Goal: Find specific page/section: Find specific page/section

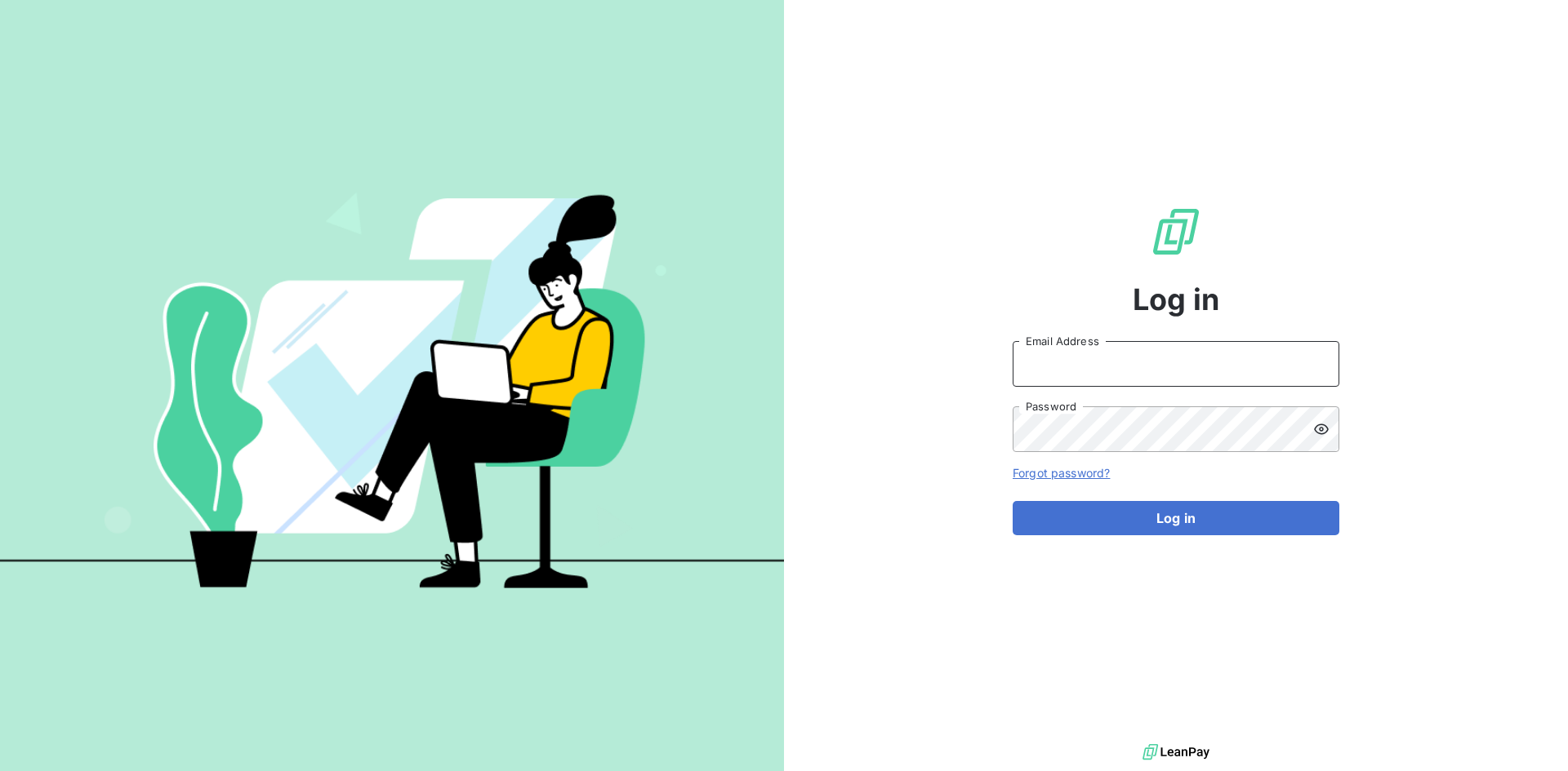
type input "jesus.soriano@graitec.com"
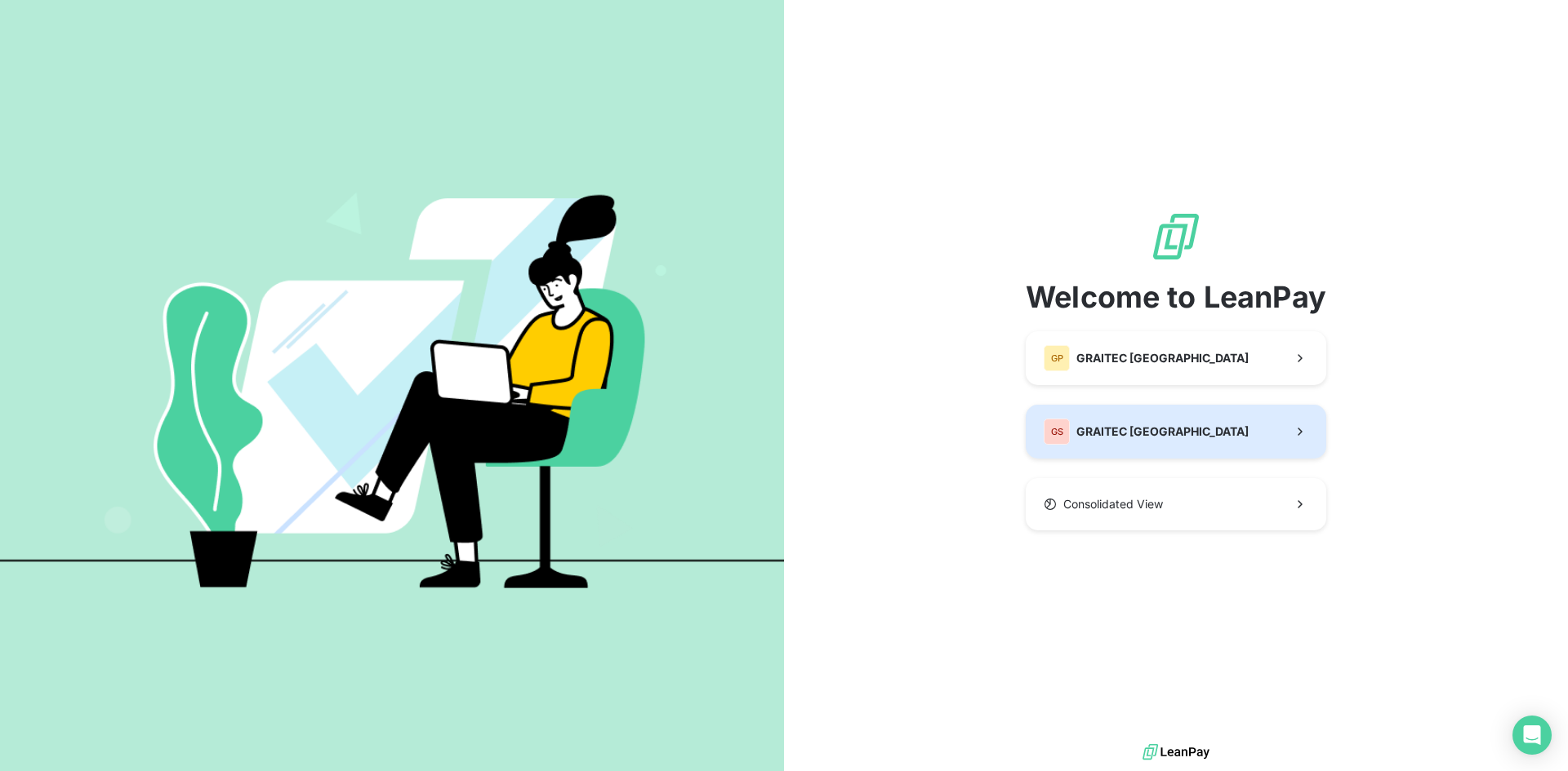
click at [1119, 422] on div "GS GRAITEC SPAIN" at bounding box center [1145, 431] width 205 height 26
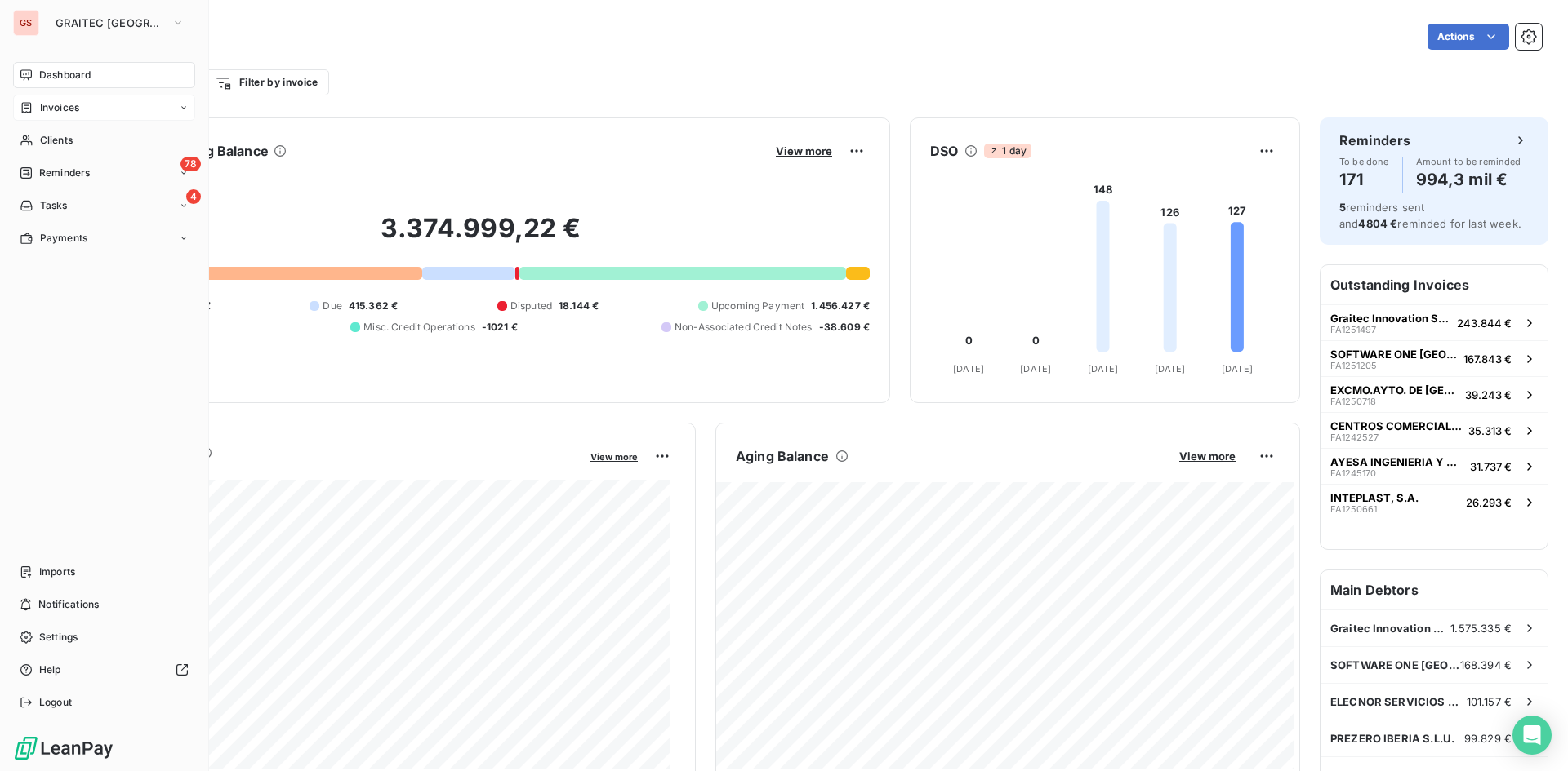
click at [36, 99] on div "Invoices" at bounding box center [104, 107] width 182 height 26
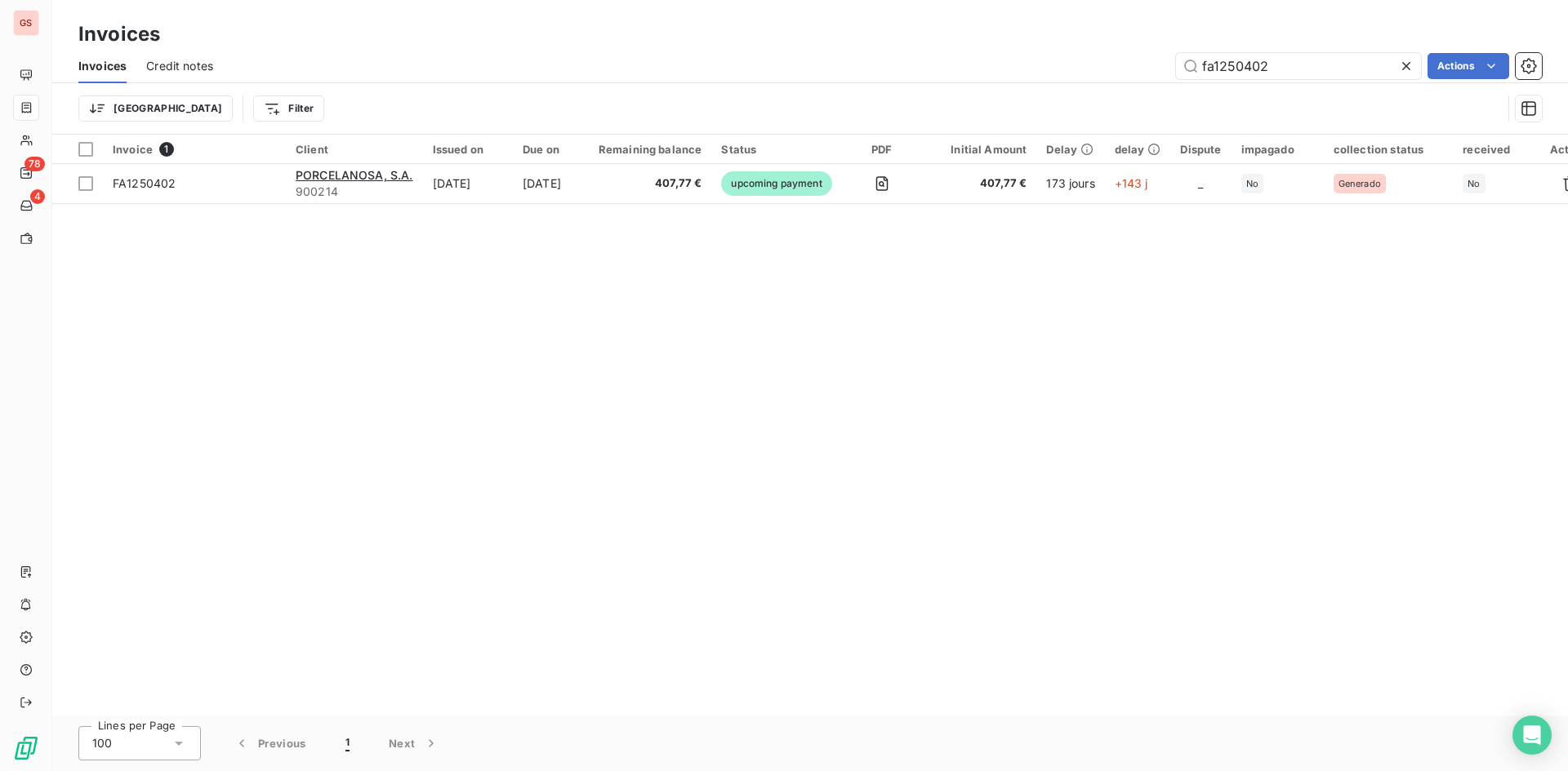
drag, startPoint x: 1328, startPoint y: 68, endPoint x: 990, endPoint y: 63, distance: 338.0
click at [992, 63] on div "fa1250402 Actions" at bounding box center [887, 66] width 1309 height 26
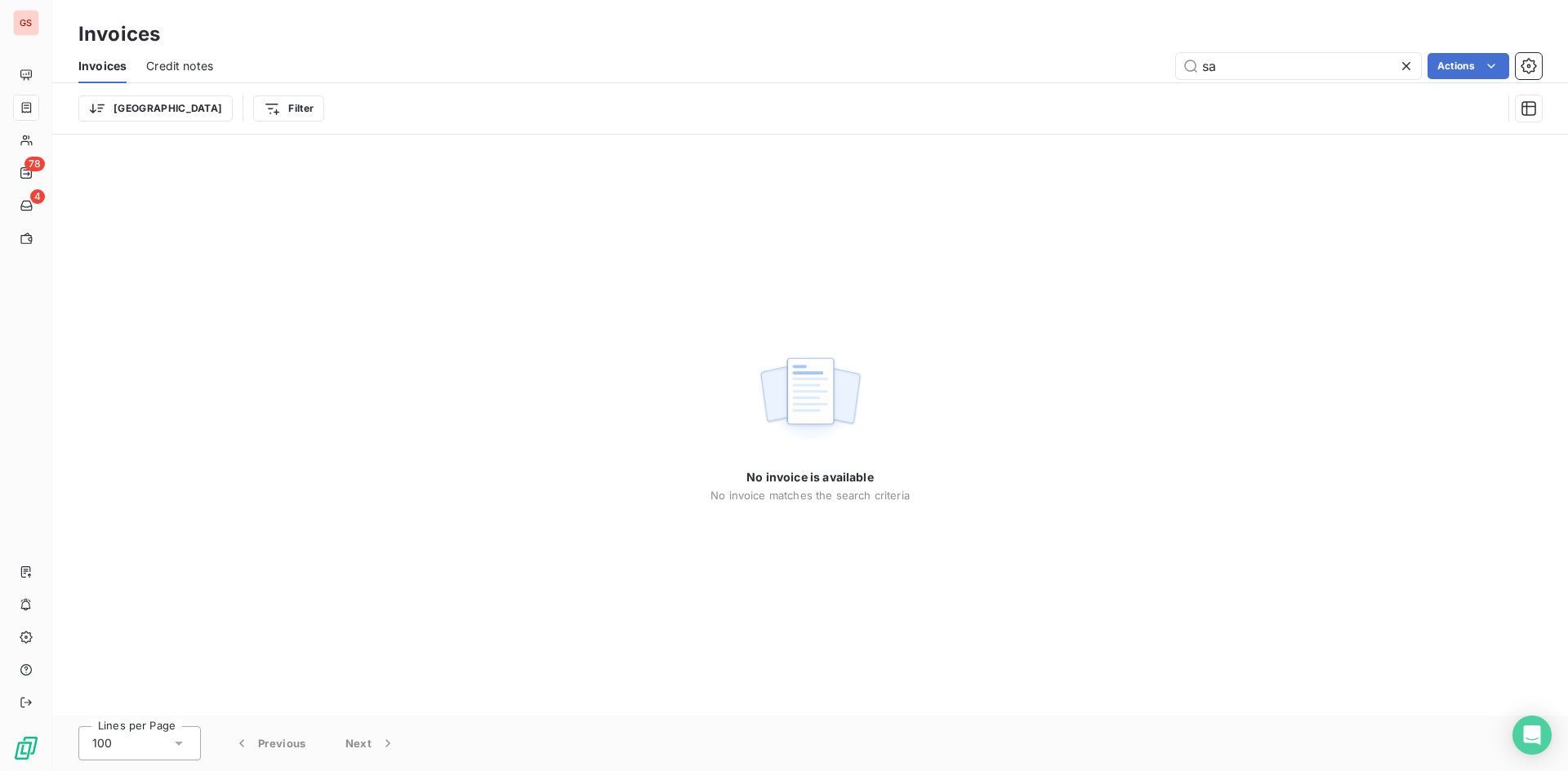
type input "s"
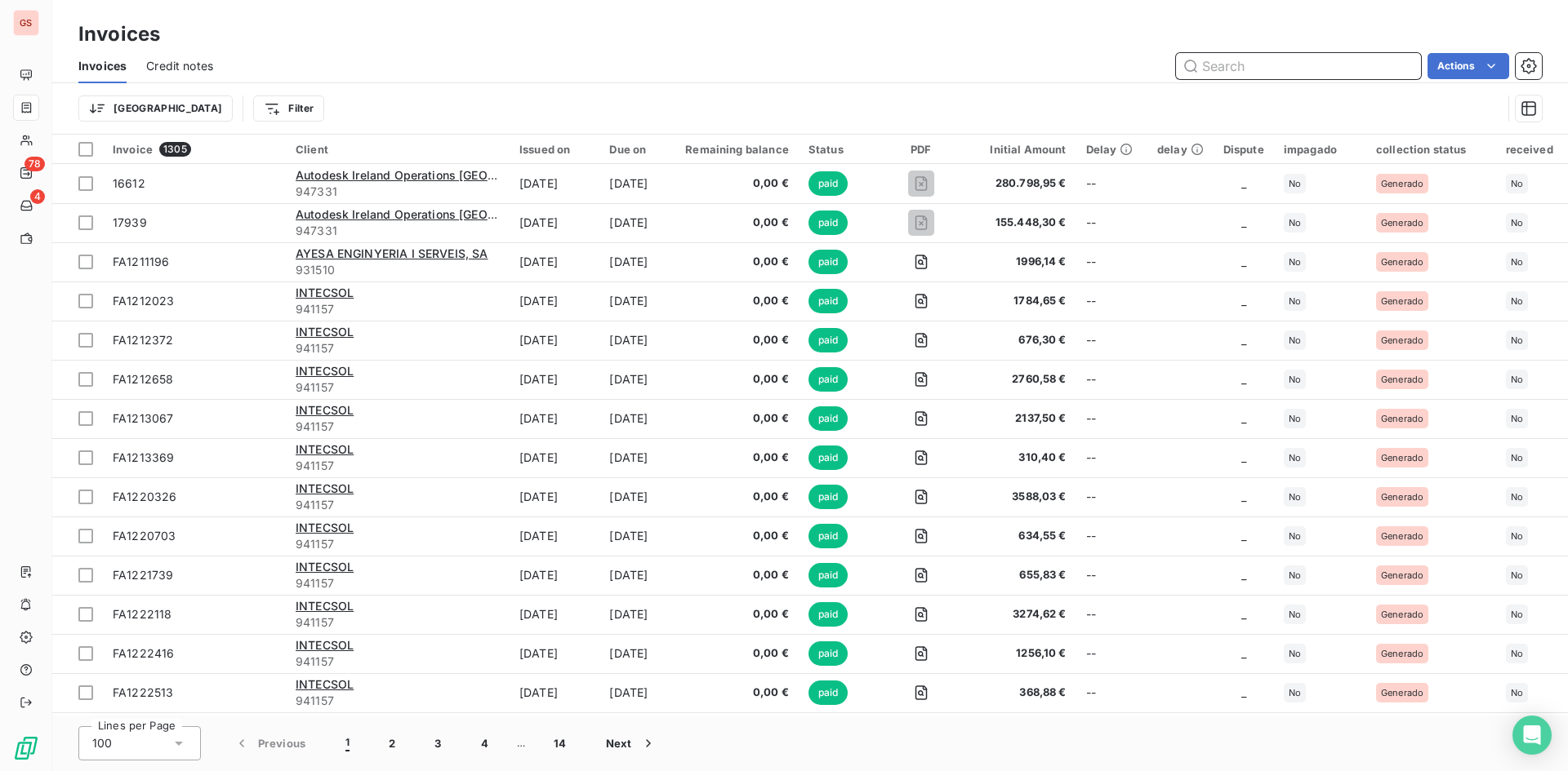
click at [1251, 71] on input "text" at bounding box center [1299, 66] width 245 height 26
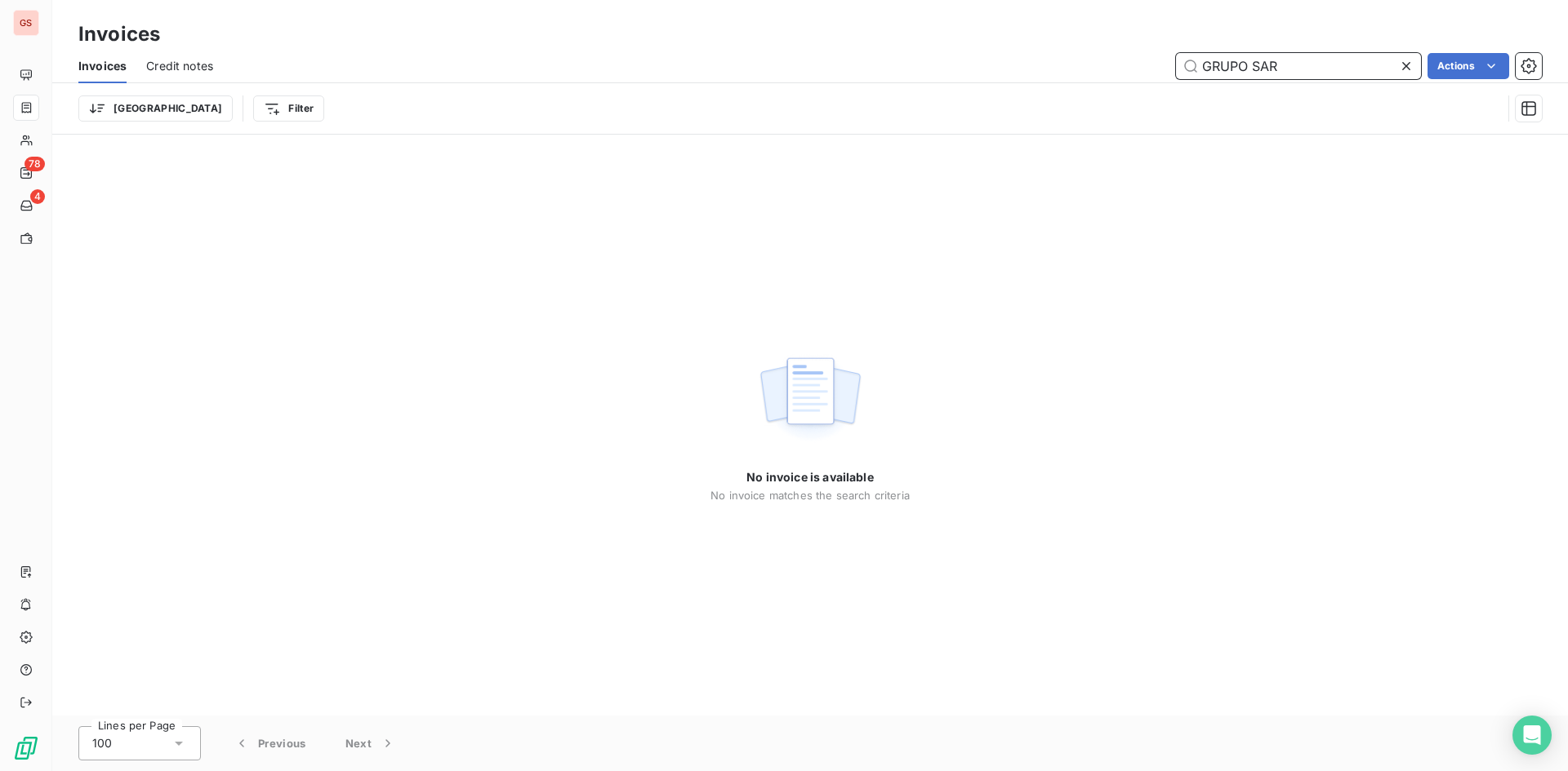
drag, startPoint x: 1250, startPoint y: 63, endPoint x: 1194, endPoint y: 63, distance: 56.0
click at [1195, 63] on input "GRUPO SAR" at bounding box center [1299, 66] width 245 height 26
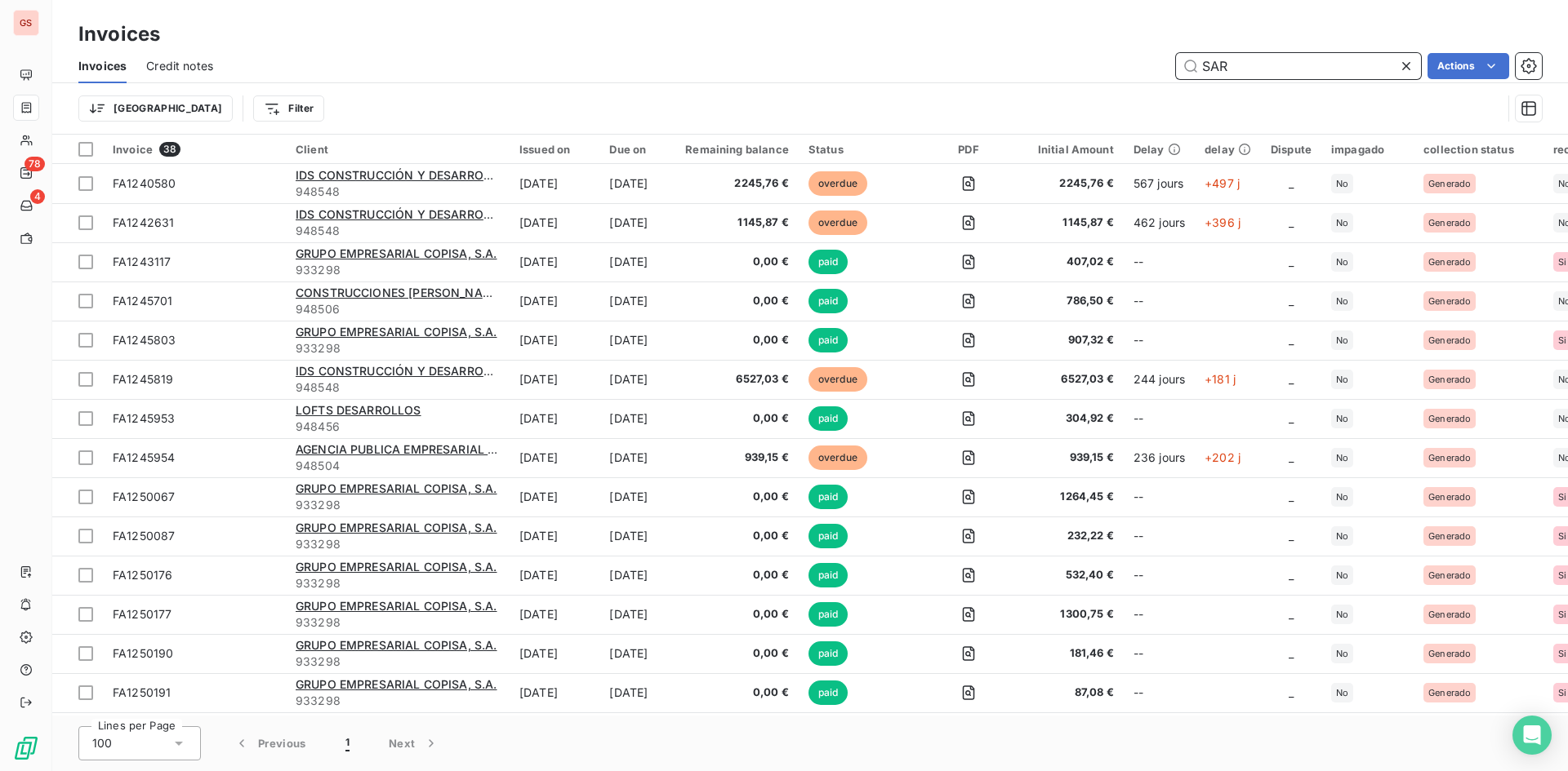
click at [1293, 74] on input "SAR" at bounding box center [1299, 66] width 245 height 26
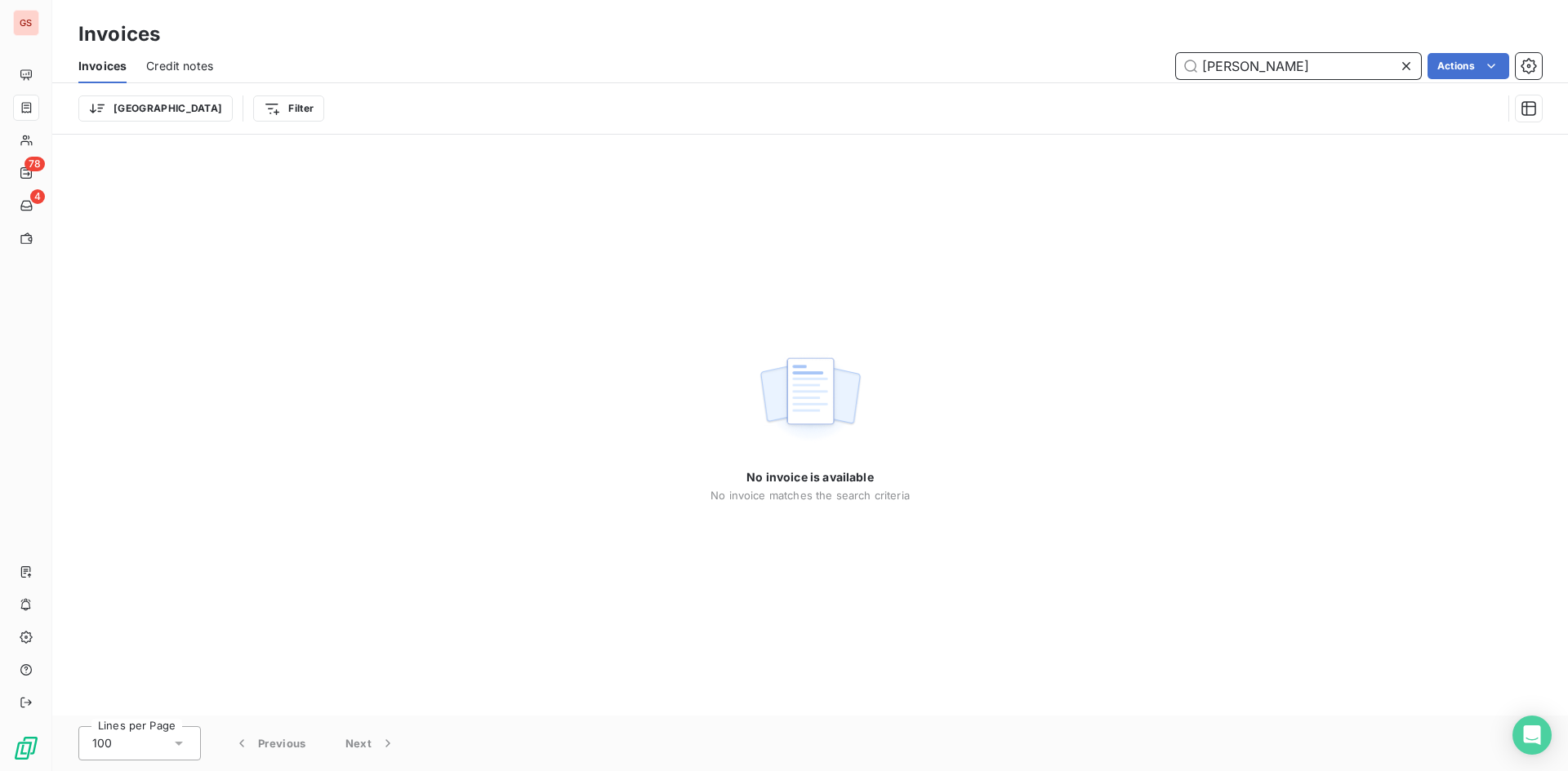
drag, startPoint x: 1272, startPoint y: 65, endPoint x: 1136, endPoint y: 50, distance: 136.8
click at [1136, 50] on div "Invoices Credit notes [PERSON_NAME] Actions" at bounding box center [810, 66] width 1516 height 34
type input "[PERSON_NAME]"
click at [1408, 68] on icon at bounding box center [1406, 66] width 8 height 8
